Goal: Navigation & Orientation: Find specific page/section

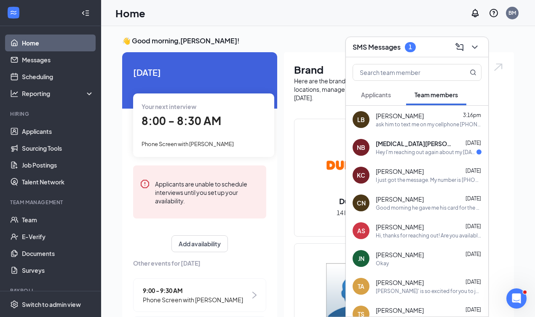
click at [395, 121] on div "ask him to text me on my cellphone [PHONE_NUMBER] my name is [PERSON_NAME]" at bounding box center [429, 124] width 106 height 7
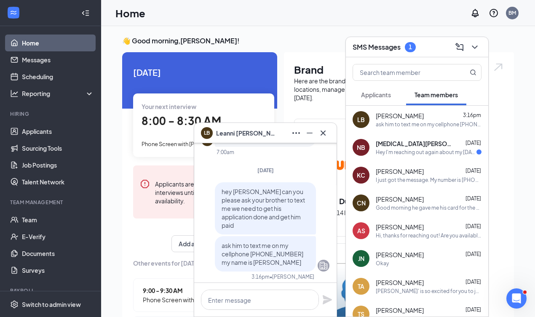
scroll to position [-78, 0]
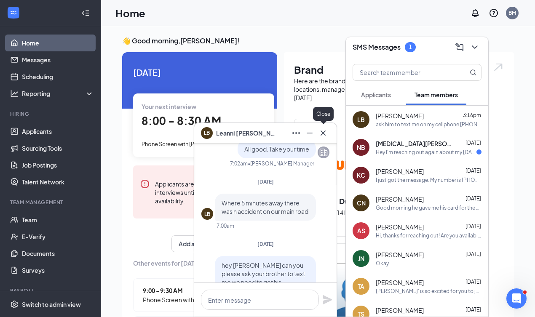
click at [323, 135] on icon "Cross" at bounding box center [323, 133] width 10 height 10
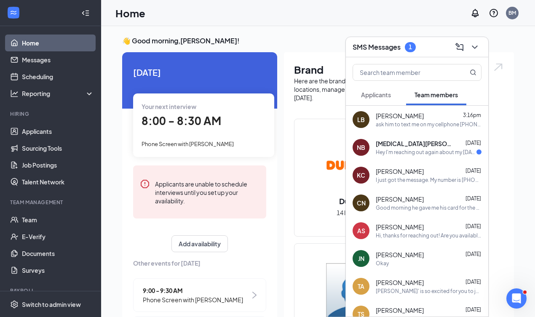
click at [381, 97] on span "Applicants" at bounding box center [376, 95] width 30 height 8
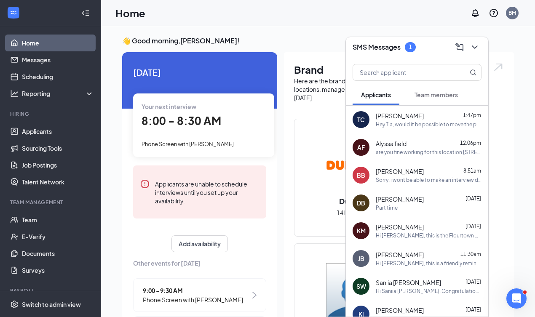
click at [394, 127] on div "Hey Tia, would it be possible to move the phone screen to 4:15p [DATE]?" at bounding box center [429, 124] width 106 height 7
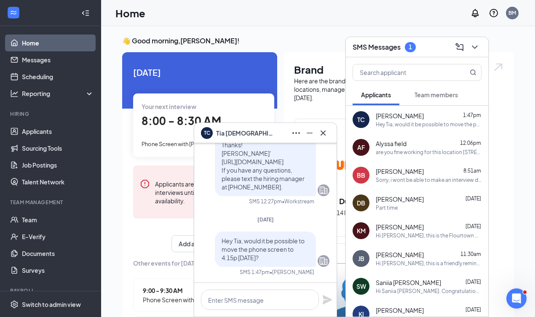
scroll to position [0, 0]
click at [327, 131] on icon "Cross" at bounding box center [323, 133] width 10 height 10
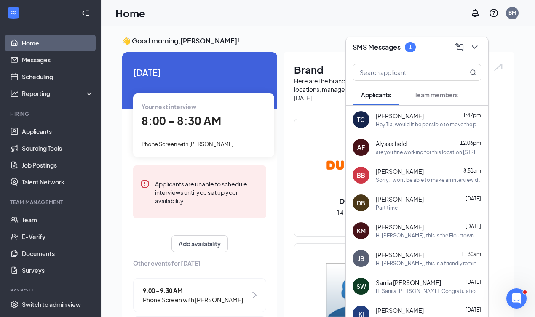
click at [478, 48] on icon "ChevronDown" at bounding box center [475, 47] width 10 height 10
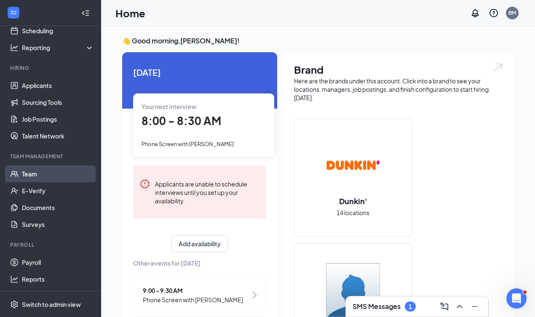
scroll to position [46, 0]
click at [48, 177] on link "Team" at bounding box center [58, 174] width 72 height 17
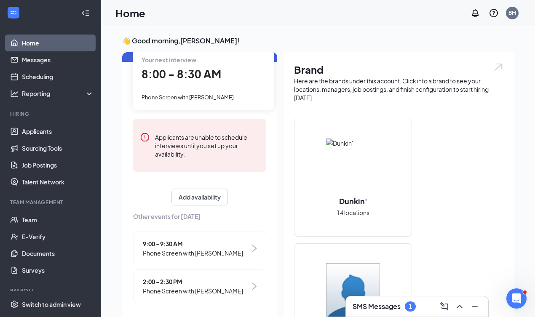
scroll to position [46, 0]
click at [32, 224] on link "Team" at bounding box center [58, 220] width 72 height 17
